Goal: Information Seeking & Learning: Learn about a topic

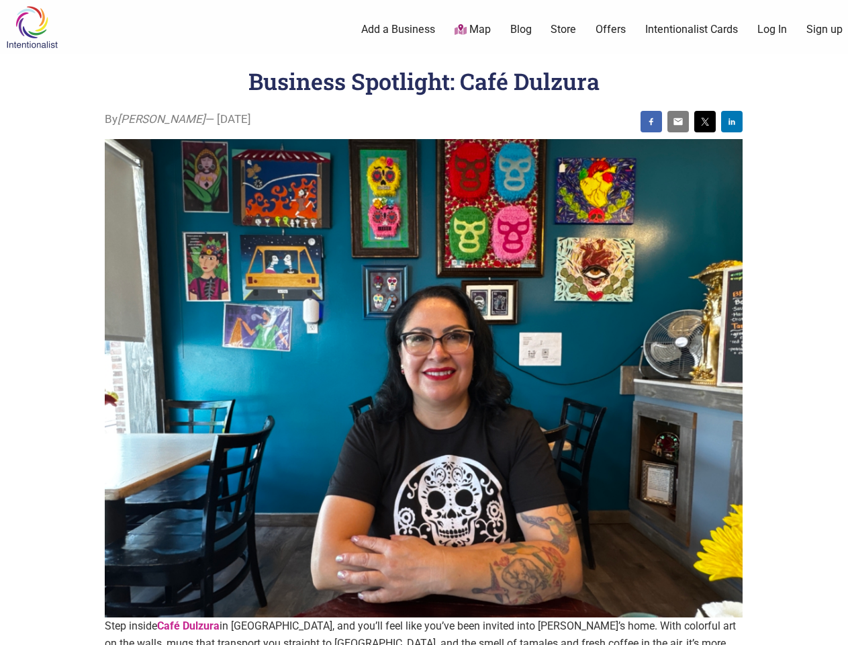
click at [424, 322] on img at bounding box center [424, 378] width 638 height 479
click at [652, 122] on img at bounding box center [651, 121] width 11 height 11
click at [678, 122] on img at bounding box center [678, 121] width 11 height 11
click at [705, 122] on img at bounding box center [705, 121] width 11 height 11
click at [732, 122] on img at bounding box center [732, 121] width 11 height 11
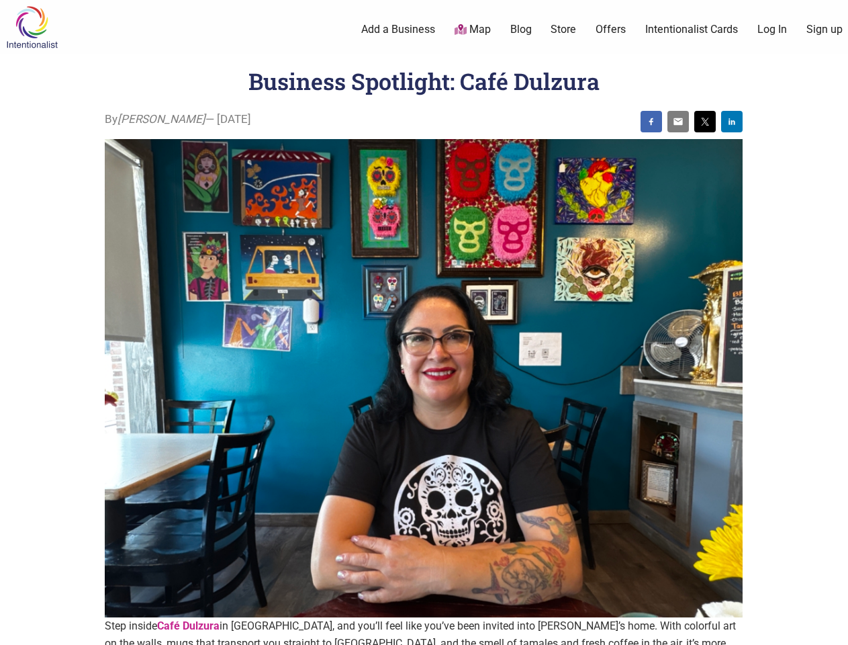
click at [833, 629] on icon at bounding box center [833, 628] width 15 height 17
